Goal: Use online tool/utility: Utilize a website feature to perform a specific function

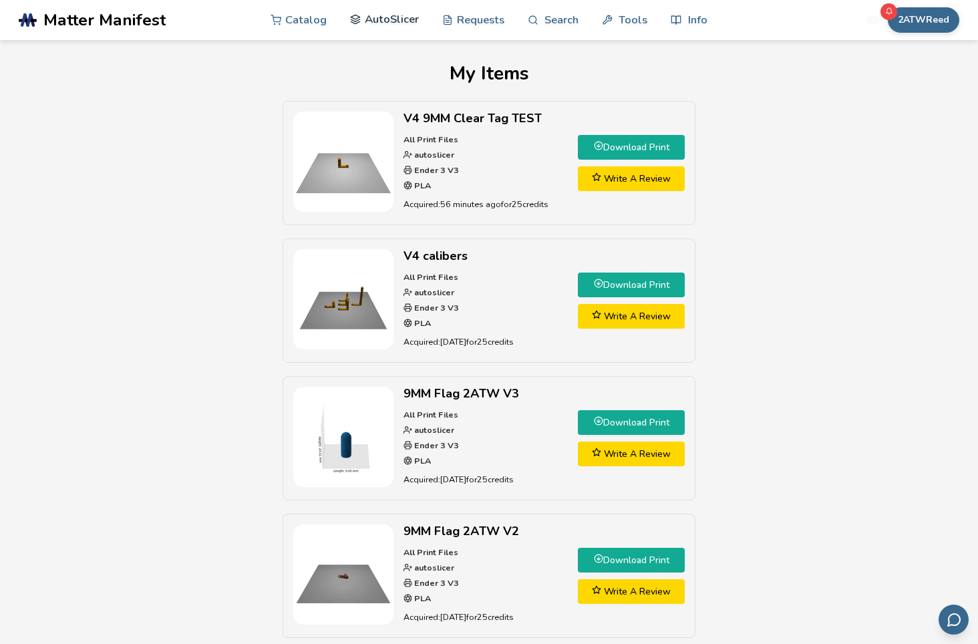
click at [389, 15] on link "AutoSlicer" at bounding box center [384, 19] width 69 height 40
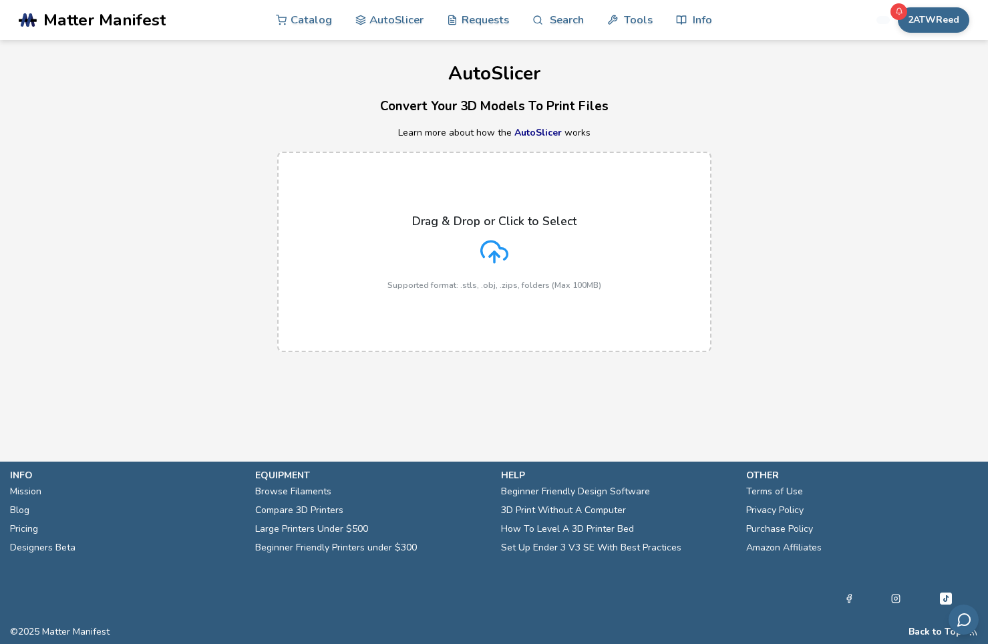
click at [466, 244] on div "Drag & Drop or Click to Select Supported format: .stls, .obj, .zips, folders (M…" at bounding box center [494, 251] width 214 height 75
click at [0, 0] on input "Drag & Drop or Click to Select Supported format: .stls, .obj, .zips, folders (M…" at bounding box center [0, 0] width 0 height 0
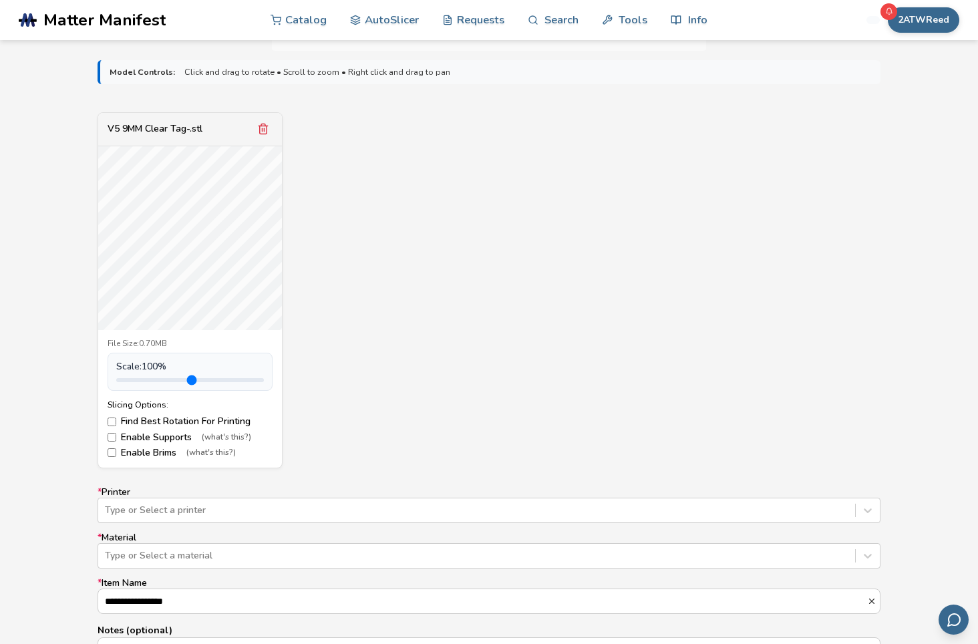
scroll to position [467, 0]
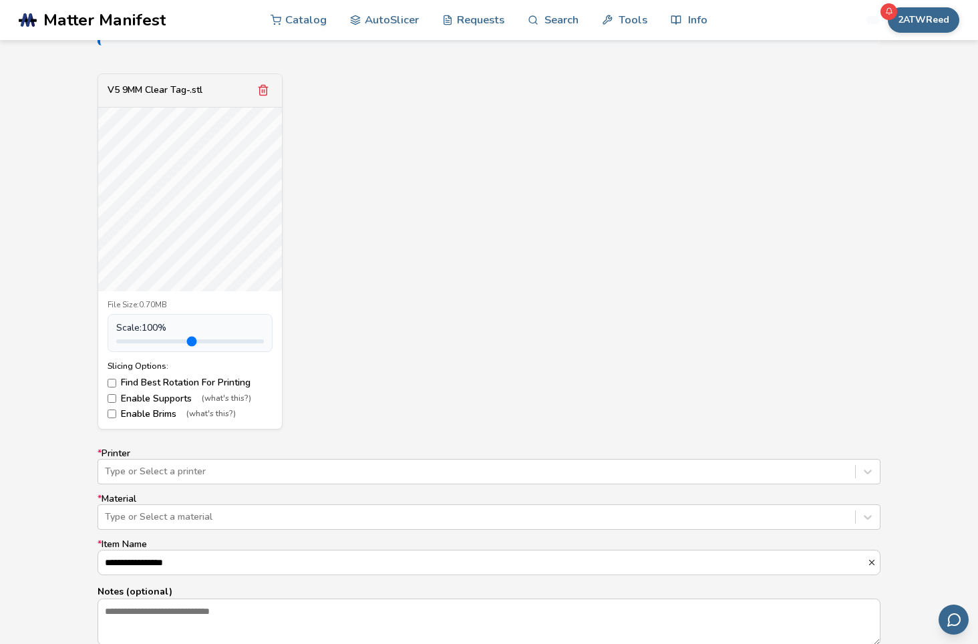
drag, startPoint x: 403, startPoint y: 290, endPoint x: 375, endPoint y: 329, distance: 47.4
click at [381, 213] on div "V5 9MM Clear Tag-.stl File Size: 0.70MB Scale: 100 % Slicing Options: Find Best…" at bounding box center [488, 251] width 783 height 356
click at [284, 474] on div "Type or Select a printer" at bounding box center [488, 471] width 783 height 25
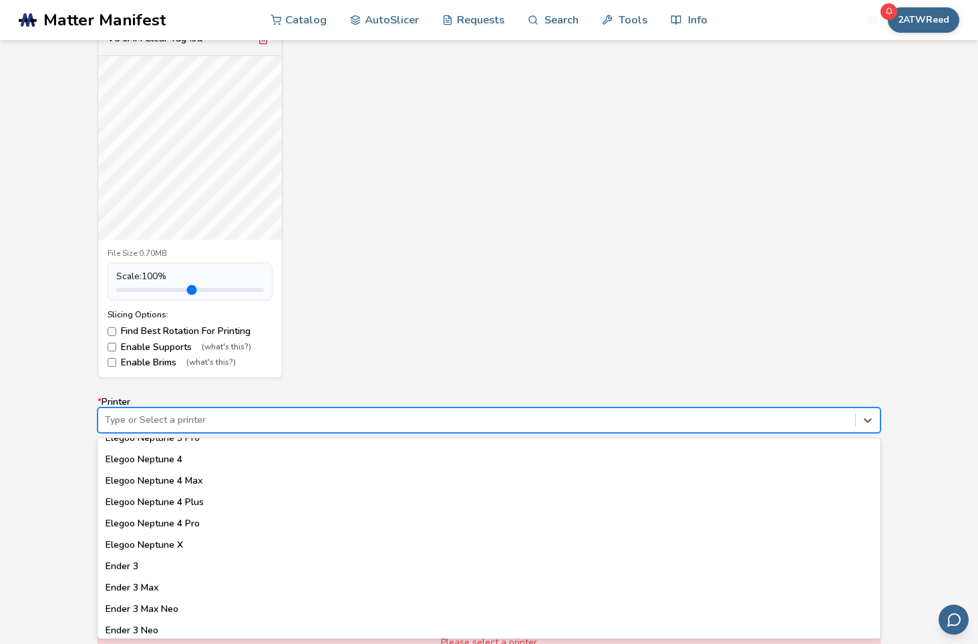
scroll to position [868, 0]
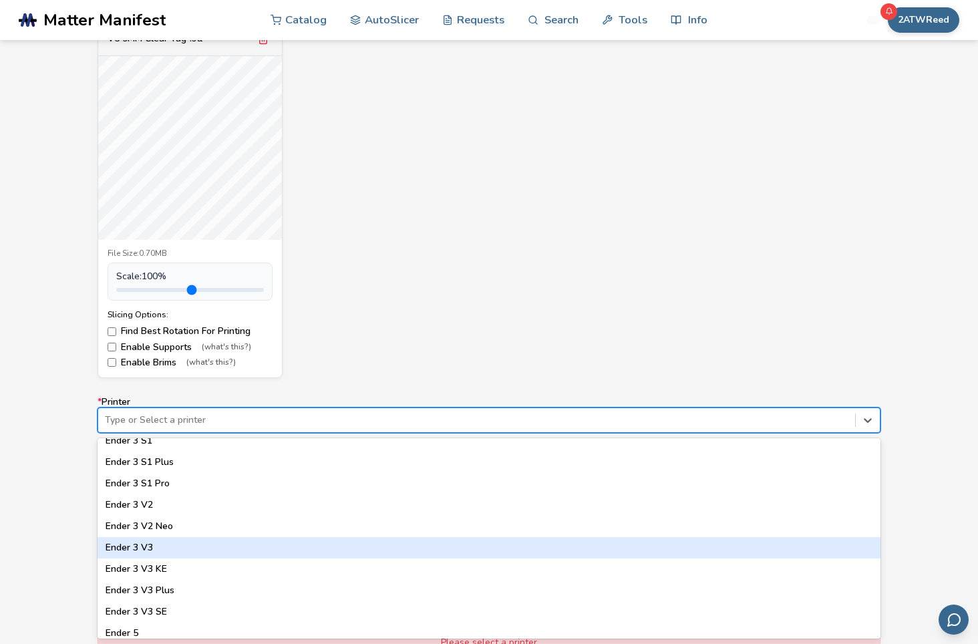
click at [254, 552] on div "Ender 3 V3" at bounding box center [488, 547] width 783 height 21
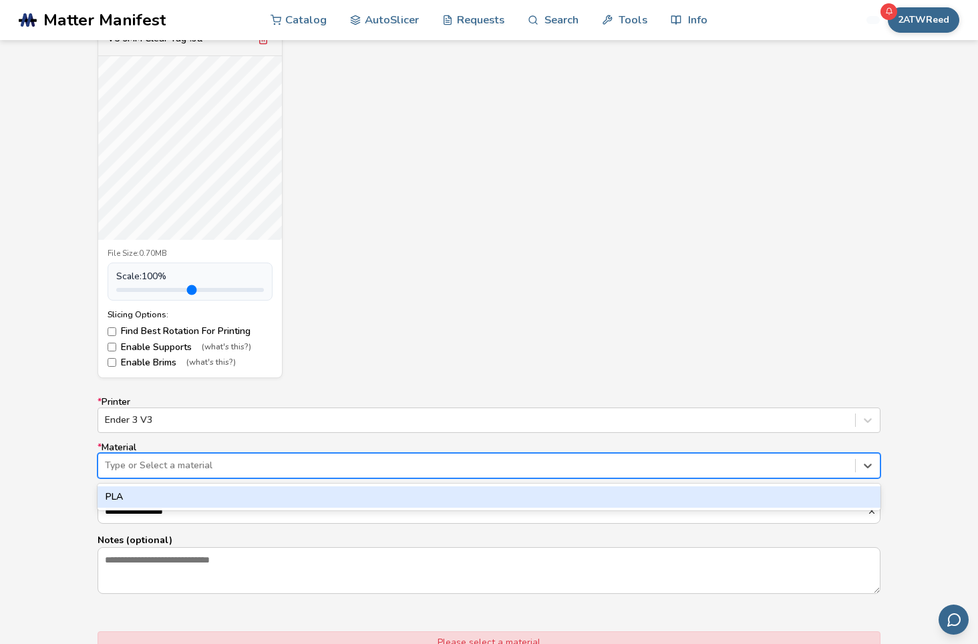
click at [214, 473] on div "Type or Select a material" at bounding box center [476, 465] width 757 height 19
click at [208, 496] on div "PLA" at bounding box center [488, 496] width 783 height 21
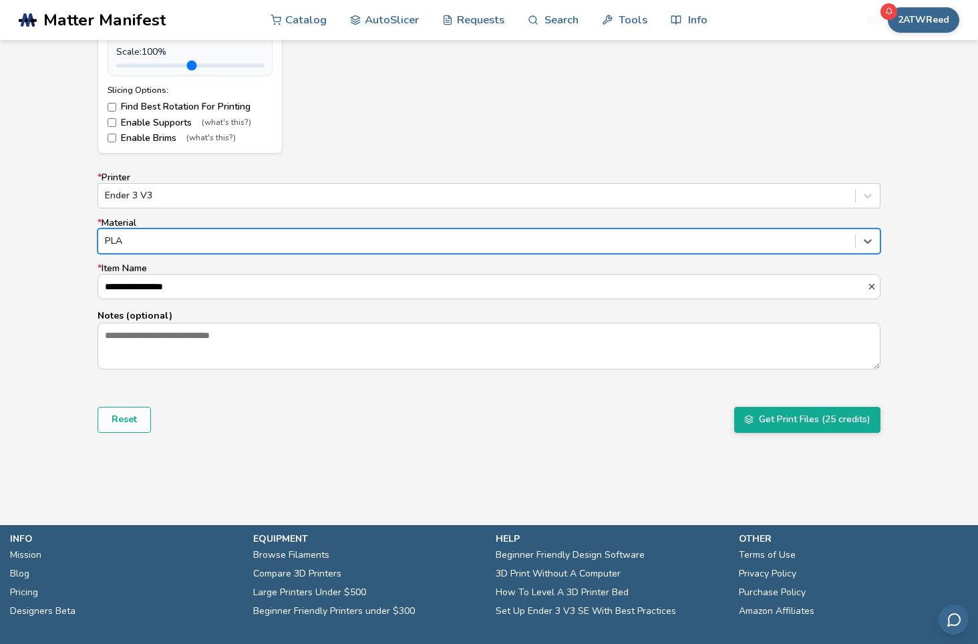
scroll to position [719, 0]
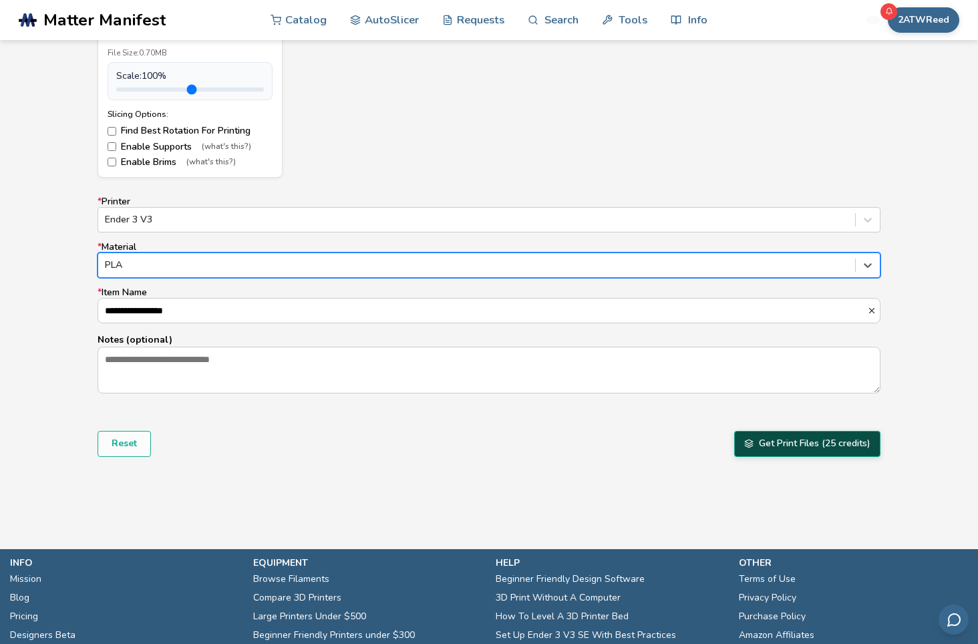
click at [804, 444] on button "Get Print Files (25 credits)" at bounding box center [807, 443] width 146 height 25
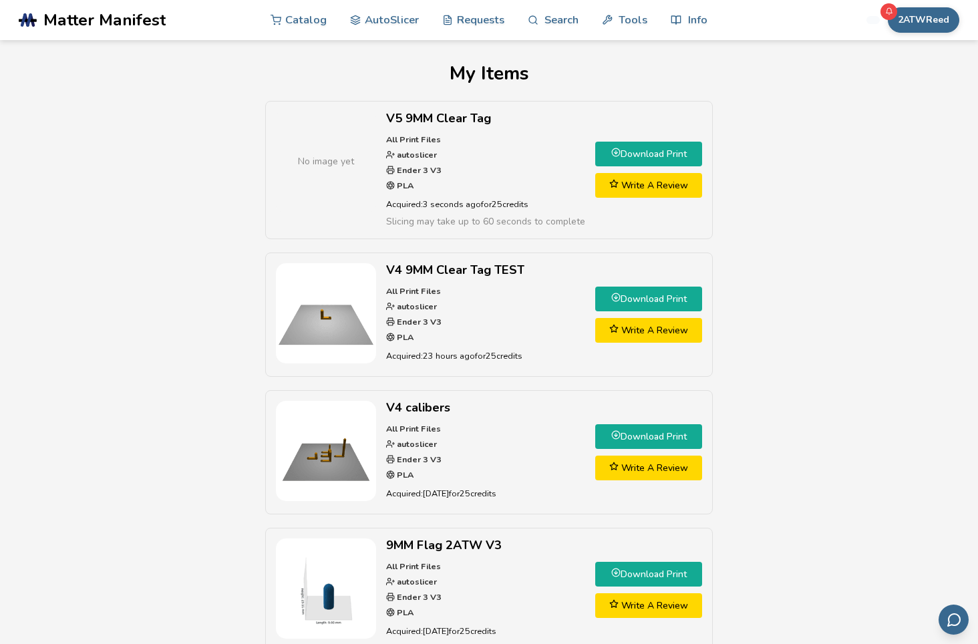
click at [642, 154] on link "Download Print" at bounding box center [648, 154] width 107 height 25
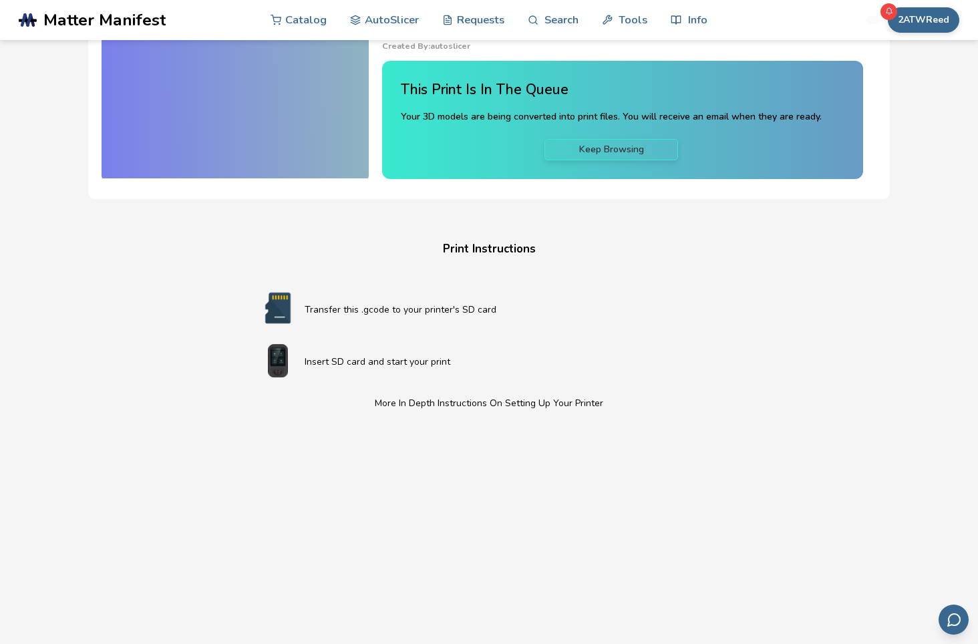
scroll to position [67, 0]
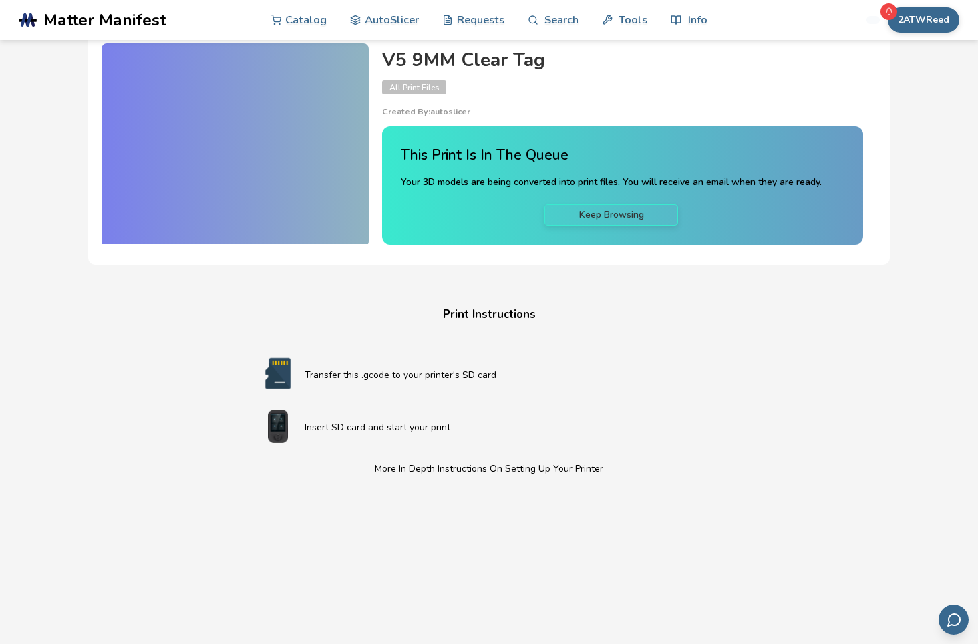
drag, startPoint x: 620, startPoint y: 306, endPoint x: 662, endPoint y: 333, distance: 49.3
drag, startPoint x: 662, startPoint y: 333, endPoint x: 600, endPoint y: 306, distance: 67.0
click at [600, 306] on h4 "Print Instructions" at bounding box center [488, 314] width 507 height 21
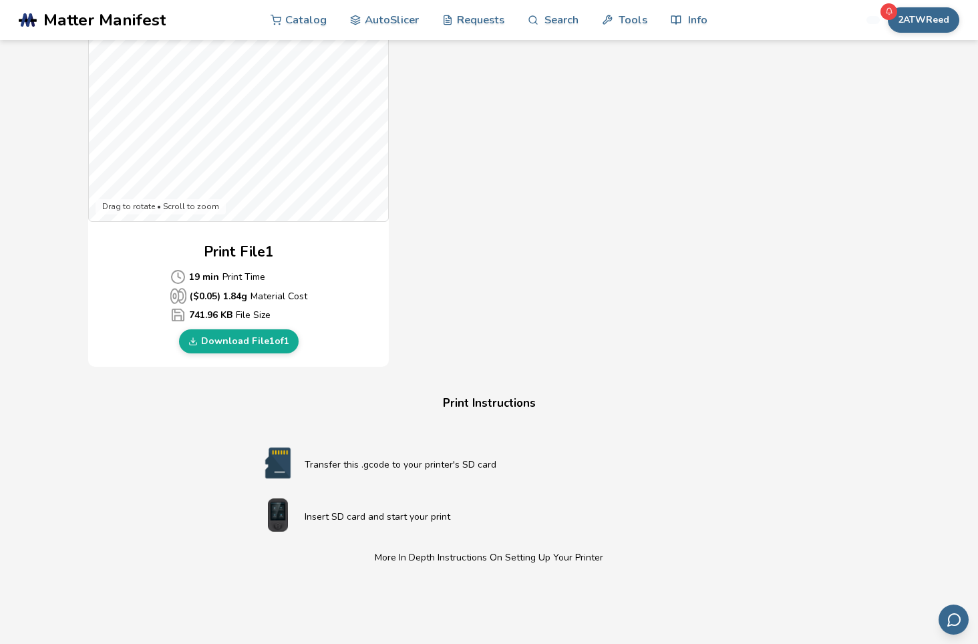
scroll to position [467, 0]
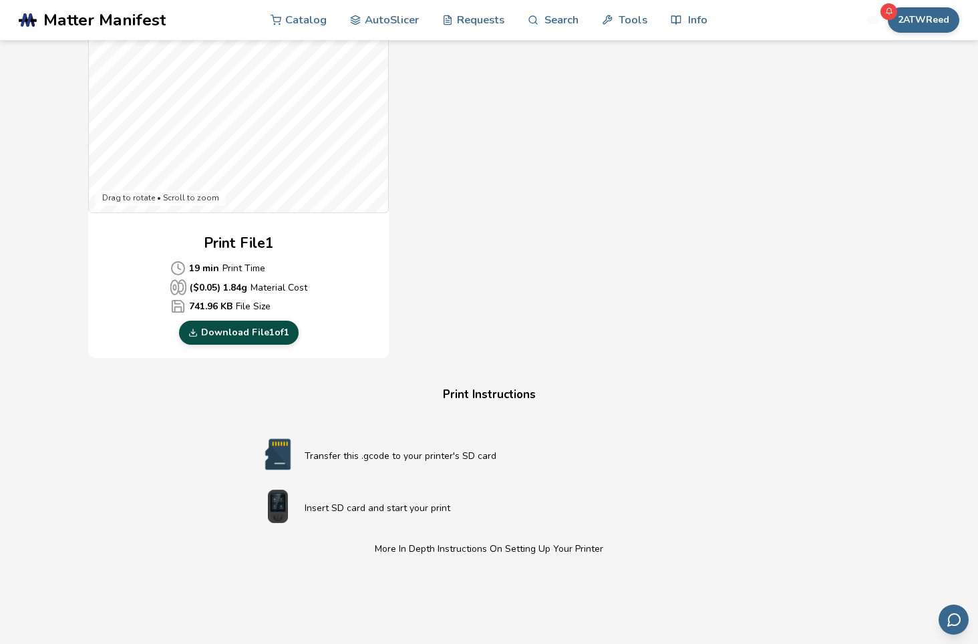
click at [224, 330] on link "Download File 1 of 1" at bounding box center [239, 333] width 120 height 24
click at [764, 166] on div "Gcode Preview Drag to rotate • Scroll to zoom Print File 1 19 min Print Time ($…" at bounding box center [488, 115] width 801 height 486
click at [779, 280] on div "Gcode Preview Drag to rotate • Scroll to zoom Print File 1 19 min Print Time ($…" at bounding box center [488, 115] width 801 height 486
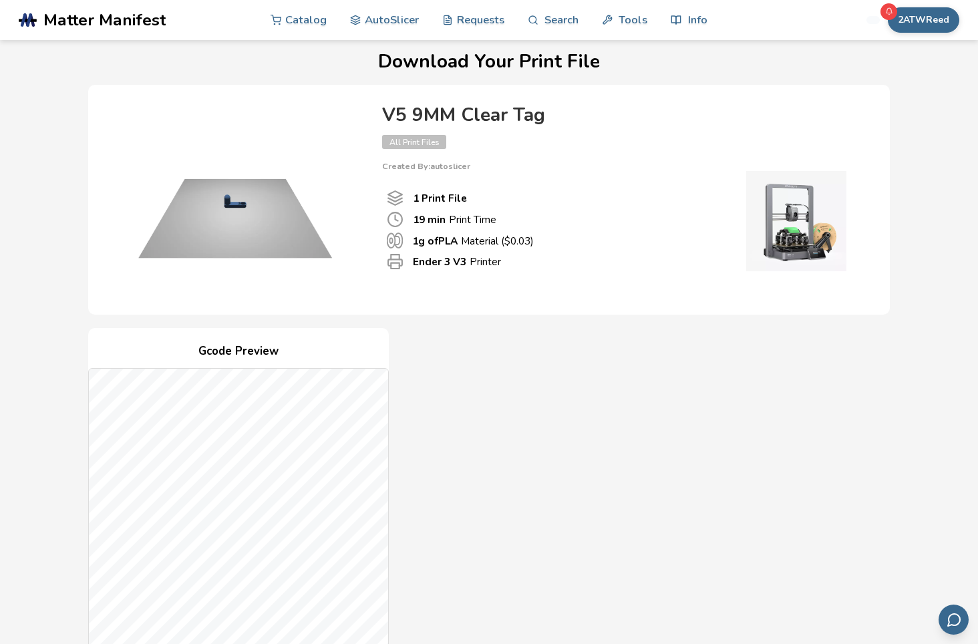
scroll to position [0, 0]
